Goal: Transaction & Acquisition: Purchase product/service

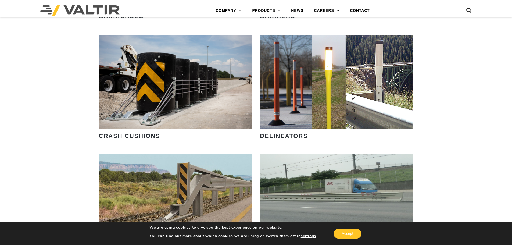
scroll to position [564, 0]
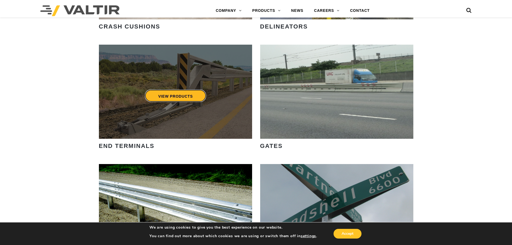
click at [181, 94] on link "VIEW PRODUCTS" at bounding box center [176, 95] width 62 height 12
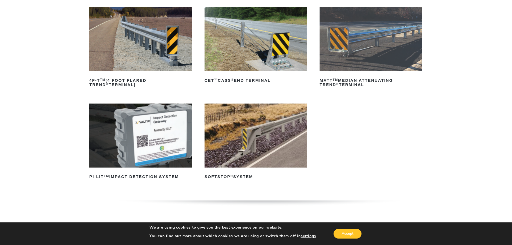
scroll to position [54, 0]
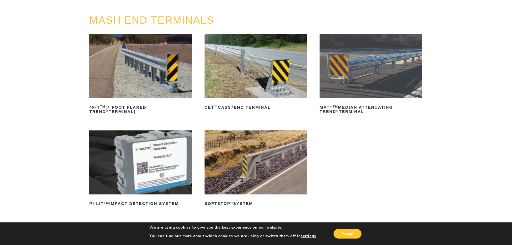
click at [136, 75] on img at bounding box center [140, 66] width 102 height 64
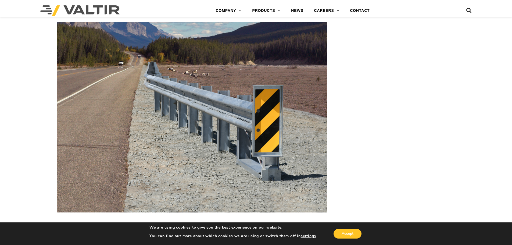
scroll to position [618, 0]
